Goal: Transaction & Acquisition: Purchase product/service

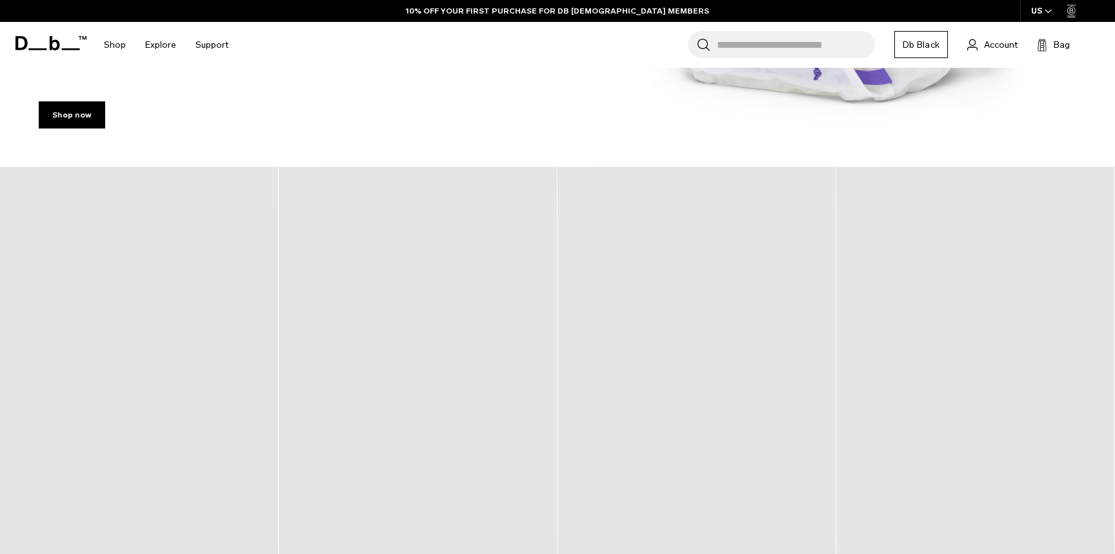
scroll to position [525, 0]
click at [68, 110] on link "Shop now" at bounding box center [72, 113] width 66 height 27
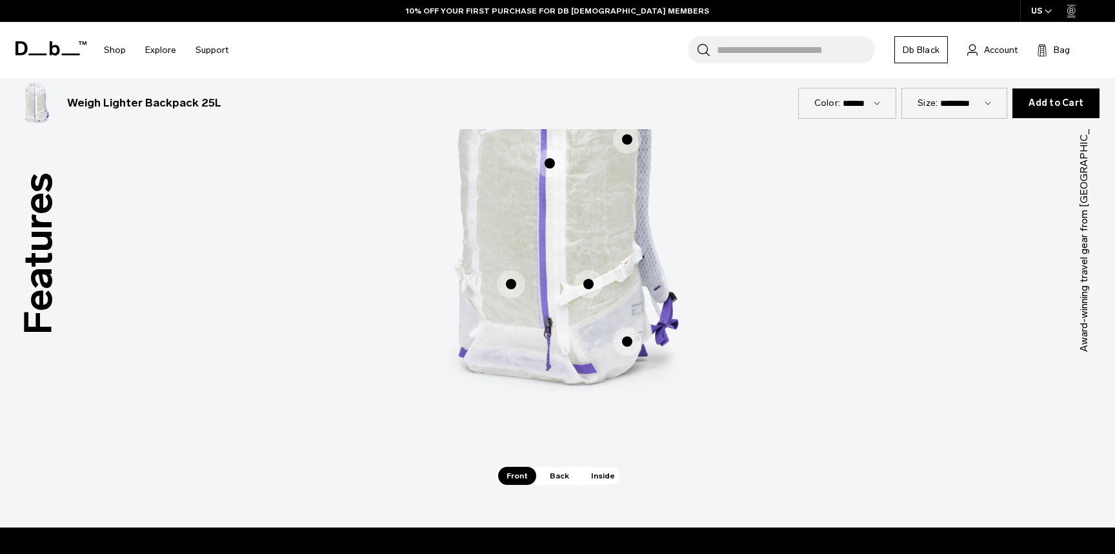
scroll to position [858, 0]
